Goal: Communication & Community: Ask a question

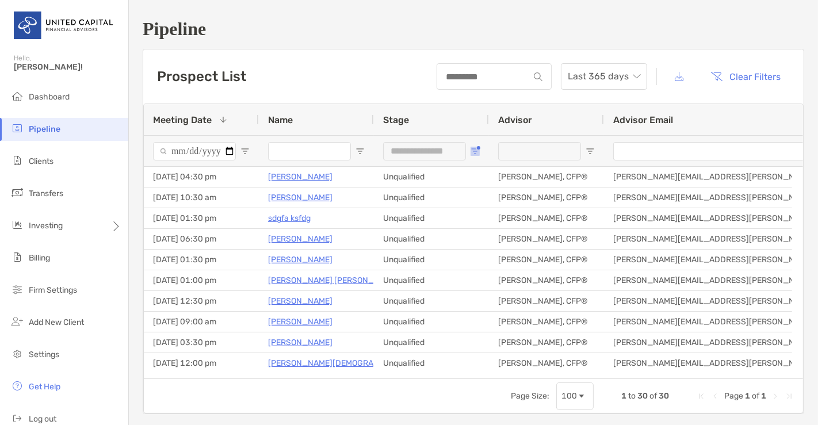
click at [475, 151] on span "Open Filter Menu" at bounding box center [475, 151] width 9 height 9
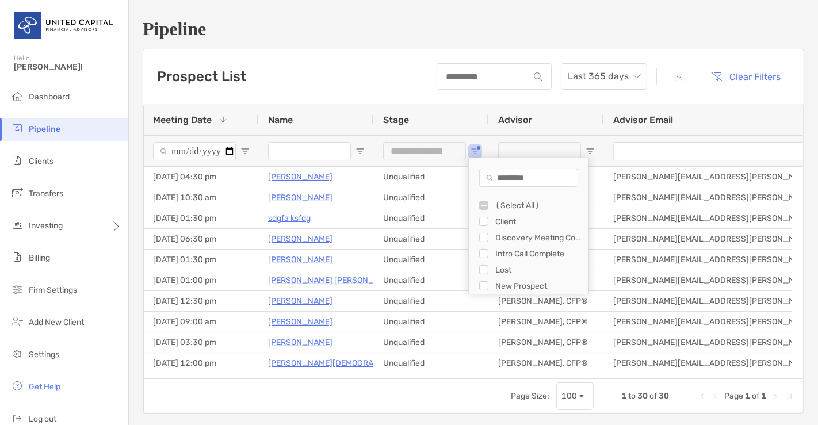
type input "**********"
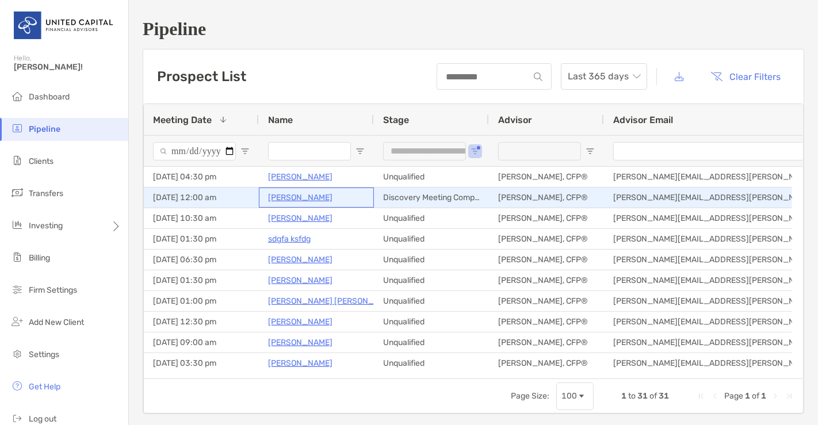
click at [283, 192] on p "[PERSON_NAME]" at bounding box center [300, 197] width 64 height 14
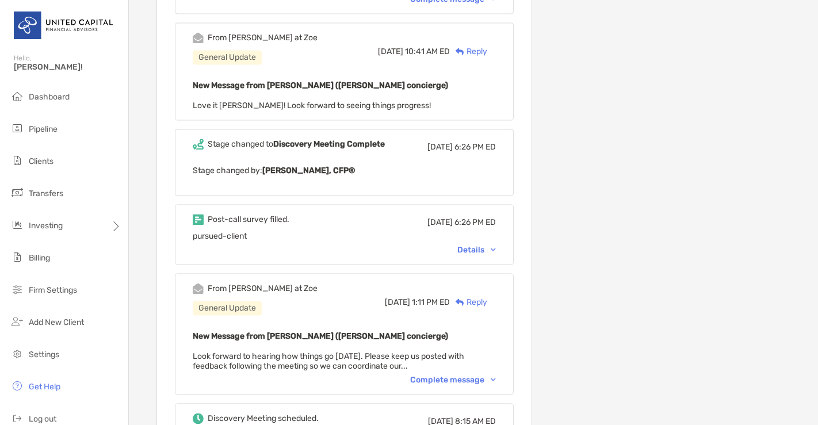
scroll to position [1867, 0]
click at [478, 244] on div "Details" at bounding box center [476, 249] width 39 height 10
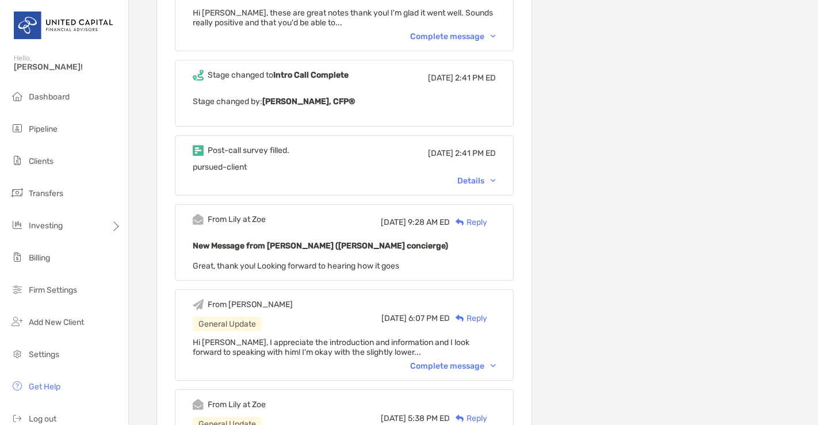
scroll to position [3012, 0]
click at [485, 165] on div "Post-call survey filled. [DATE] 2:41 PM ED pursued-client Details" at bounding box center [344, 165] width 339 height 60
click at [483, 178] on div "Post-call survey filled. [DATE] 2:41 PM ED pursued-client Details" at bounding box center [344, 165] width 339 height 60
click at [483, 176] on div "Details" at bounding box center [476, 181] width 39 height 10
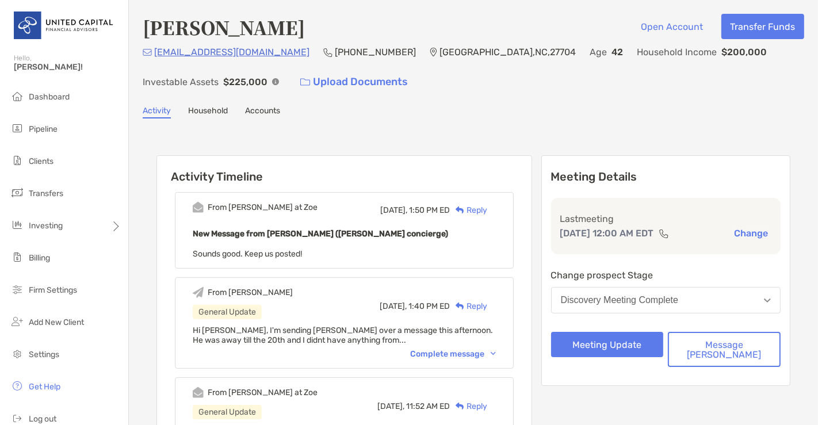
scroll to position [2, 0]
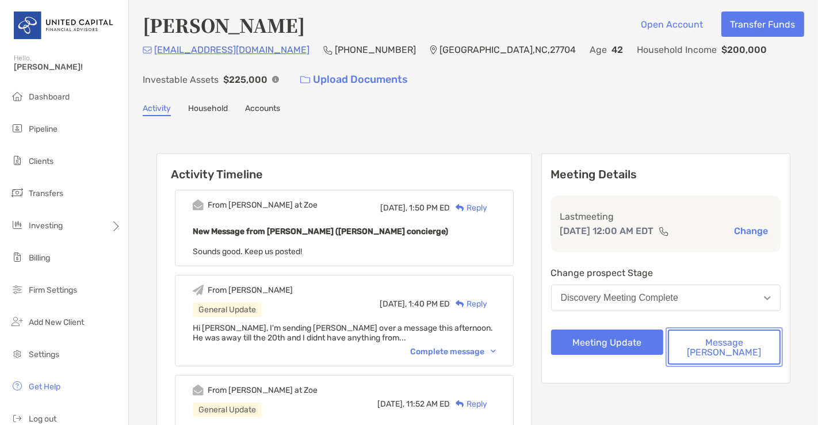
click at [735, 333] on button "Message [PERSON_NAME]" at bounding box center [724, 347] width 113 height 35
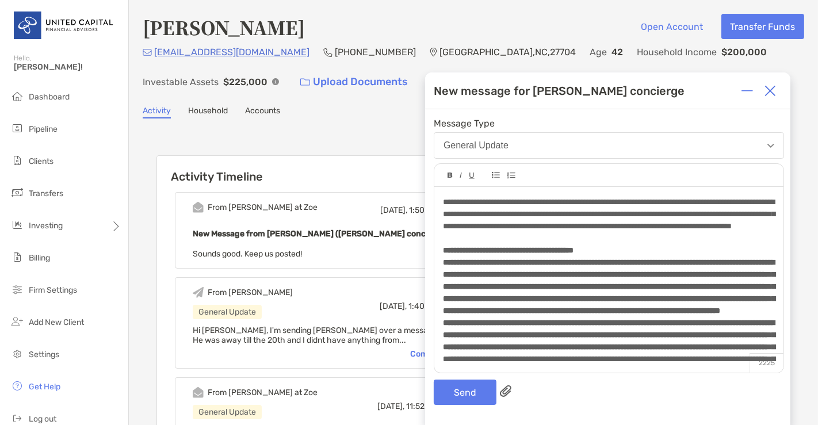
scroll to position [255, 0]
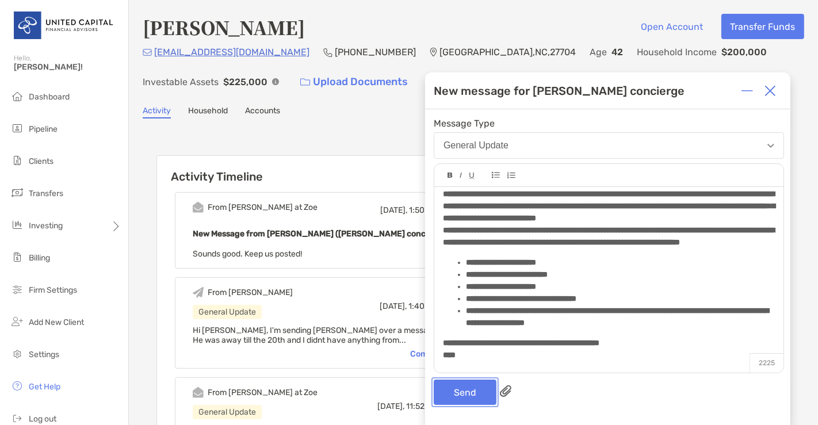
click at [487, 386] on button "Send" at bounding box center [465, 392] width 63 height 25
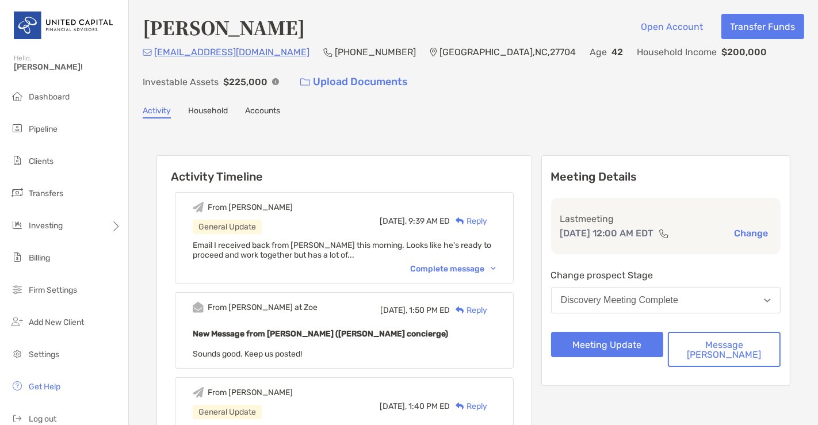
click at [457, 265] on div "Complete message" at bounding box center [453, 269] width 86 height 10
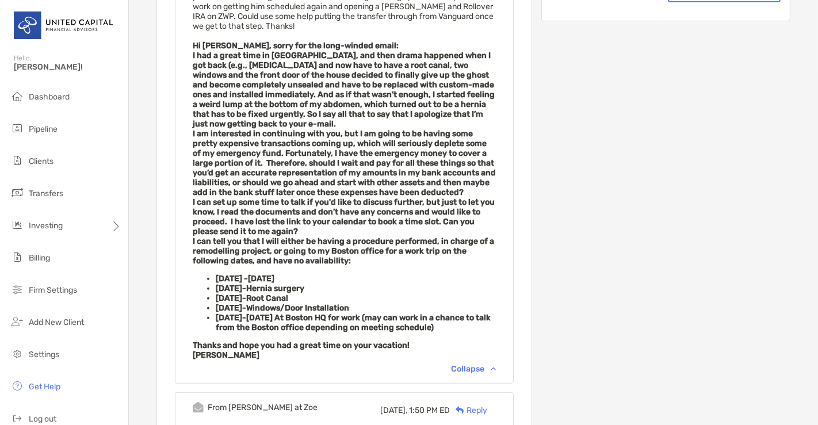
scroll to position [0, 0]
